Goal: Find specific page/section: Find specific page/section

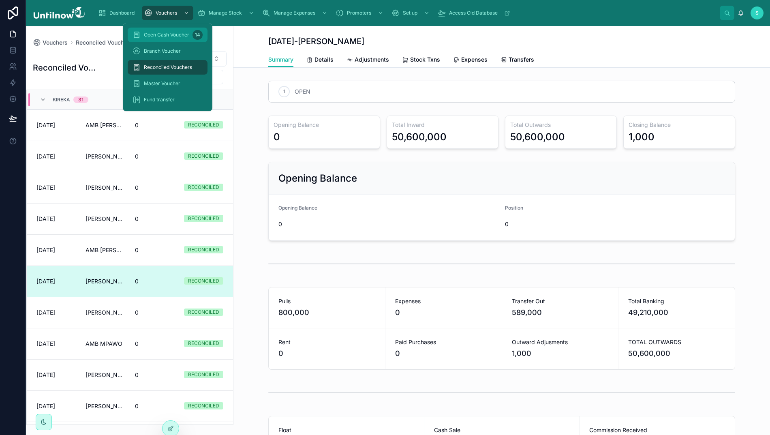
click at [168, 32] on span "Open Cash Voucher" at bounding box center [166, 35] width 45 height 6
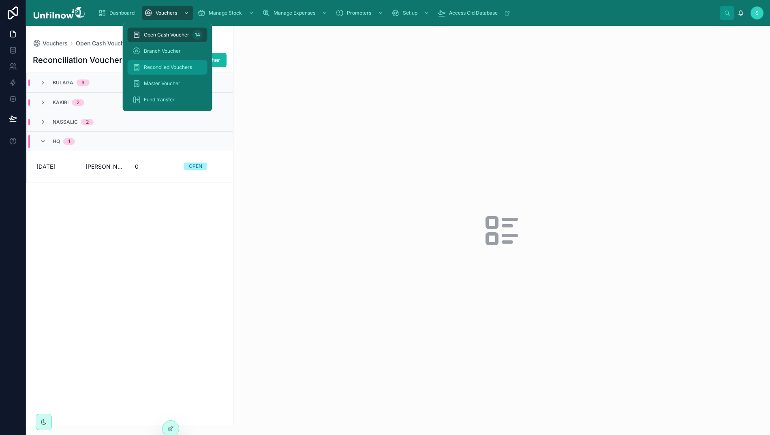
click at [161, 66] on span "Reconciled Vouchers" at bounding box center [168, 67] width 48 height 6
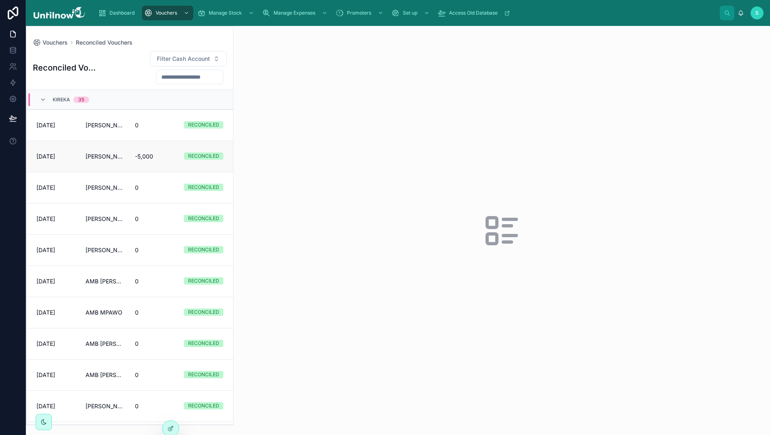
click at [119, 156] on span "[PERSON_NAME] CASH KIREKA" at bounding box center [104, 156] width 39 height 8
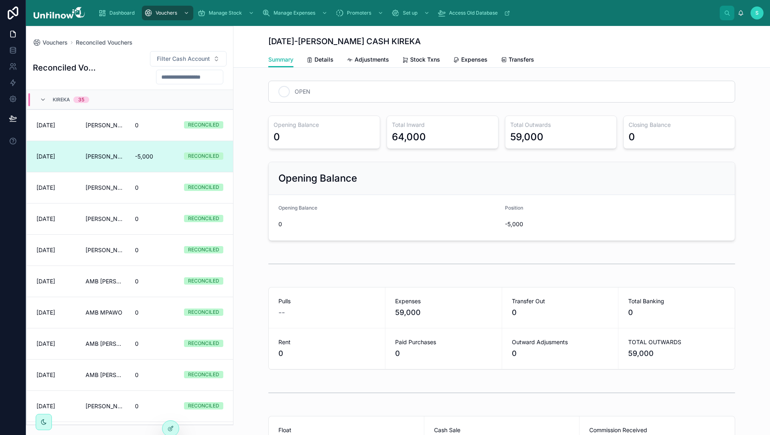
click at [286, 92] on icon at bounding box center [284, 91] width 6 height 6
